Goal: Task Accomplishment & Management: Use online tool/utility

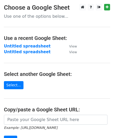
scroll to position [52, 0]
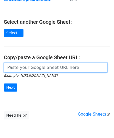
drag, startPoint x: 14, startPoint y: 67, endPoint x: 17, endPoint y: 58, distance: 9.6
click at [14, 67] on input "url" at bounding box center [55, 67] width 103 height 10
paste input "https://docs.google.com/spreadsheets/d/1oIeJeg1RFBTRR23pWcvpJgAujPsblKzZupo2Y5O…"
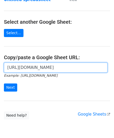
scroll to position [0, 111]
type input "https://docs.google.com/spreadsheets/d/1oIeJeg1RFBTRR23pWcvpJgAujPsblKzZupo2Y5O…"
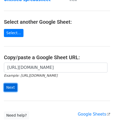
click at [9, 87] on input "Next" at bounding box center [10, 87] width 13 height 8
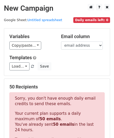
scroll to position [176, 0]
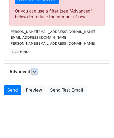
click at [36, 70] on icon at bounding box center [34, 71] width 3 height 3
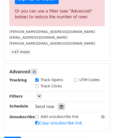
click at [60, 105] on icon at bounding box center [61, 107] width 3 height 4
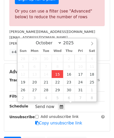
type input "[DATE] 12:00"
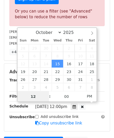
paste input "6"
type input "6"
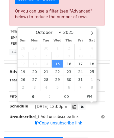
type input "[DATE] 18:00"
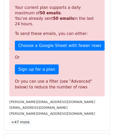
scroll to position [238, 0]
